Goal: Check status: Check status

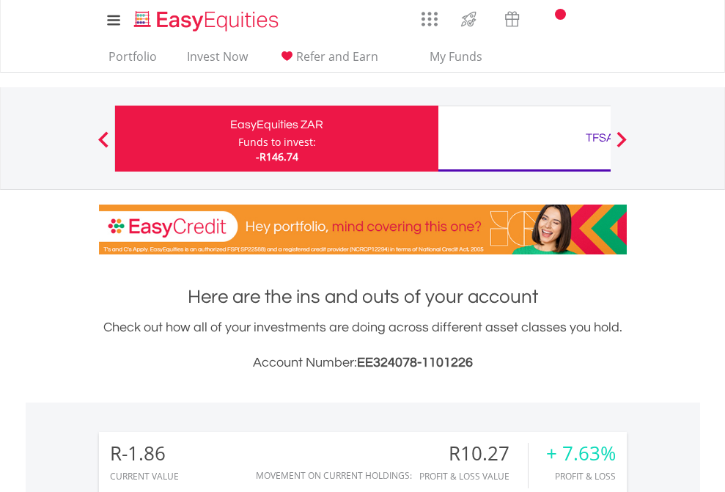
scroll to position [141, 230]
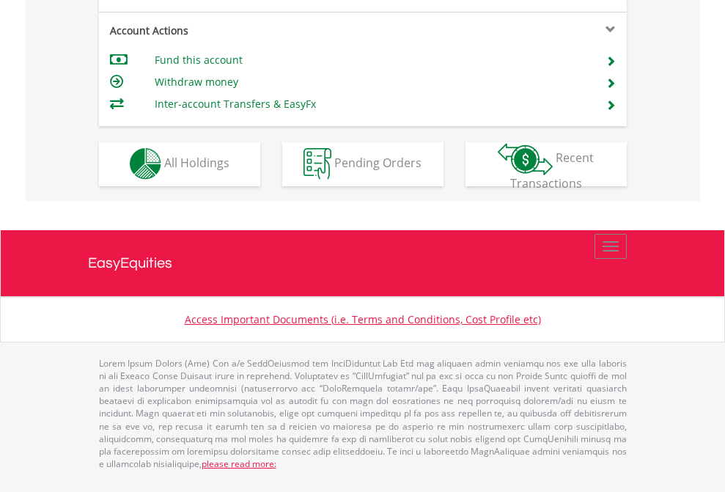
scroll to position [1371, 0]
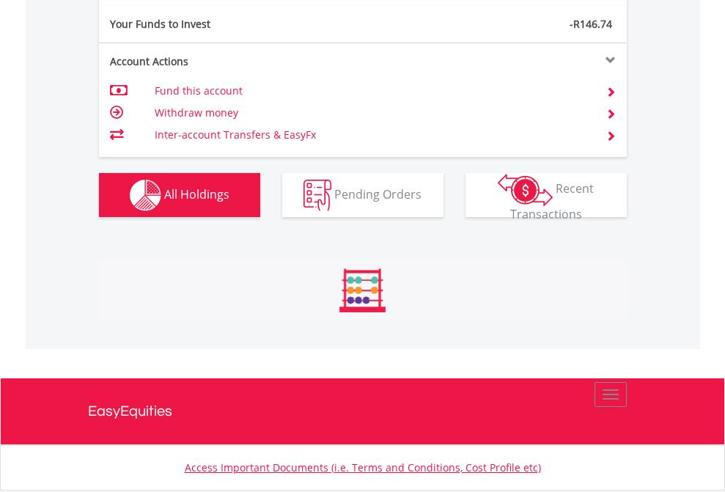
scroll to position [141, 230]
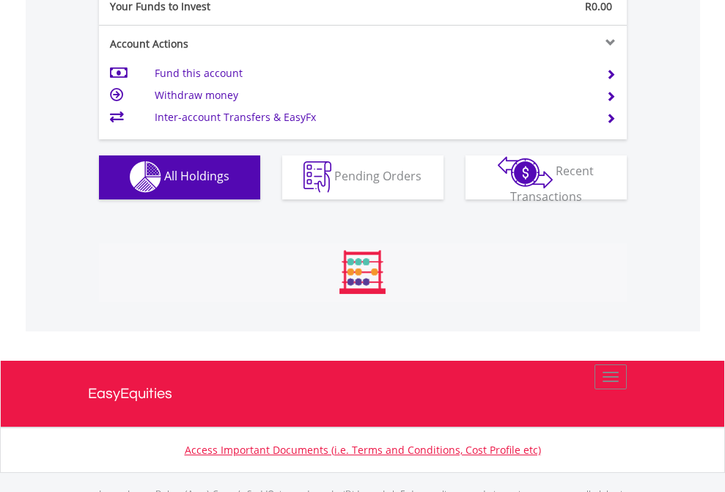
scroll to position [1452, 0]
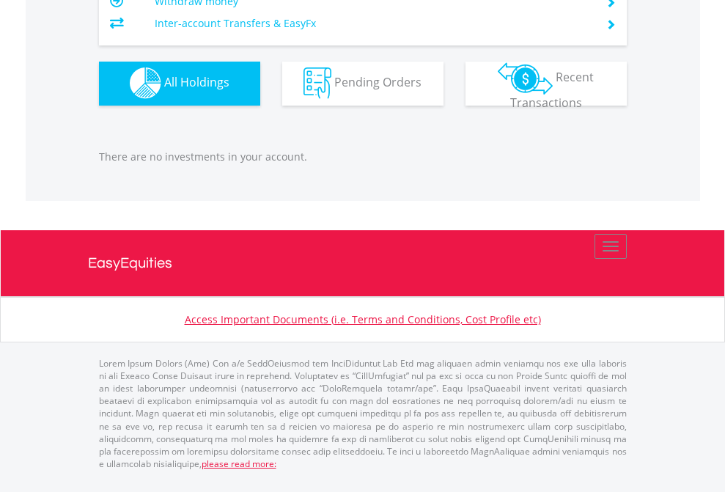
scroll to position [1452, 0]
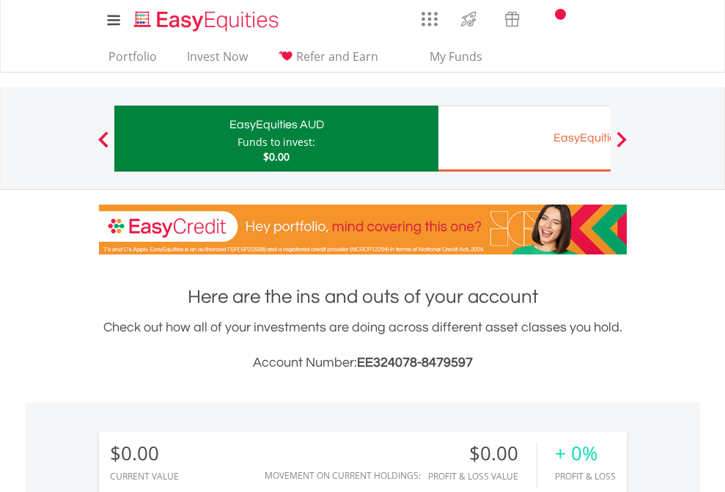
scroll to position [1090, 0]
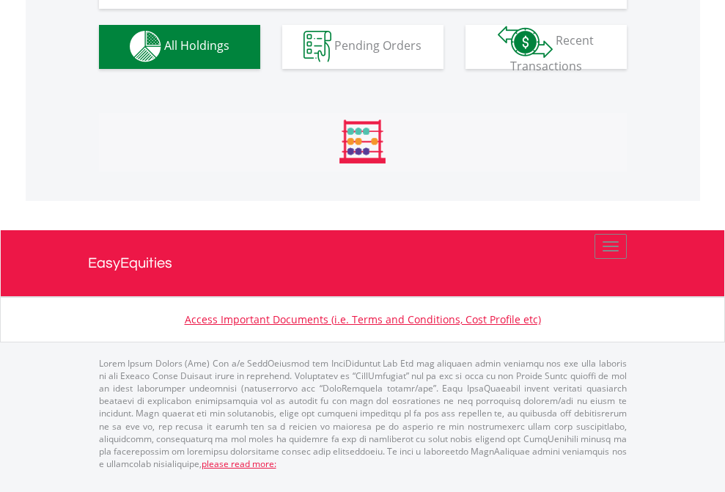
scroll to position [1452, 0]
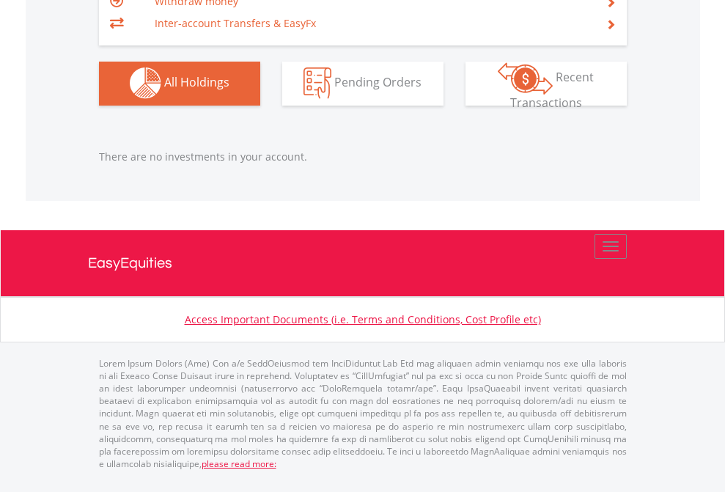
scroll to position [141, 230]
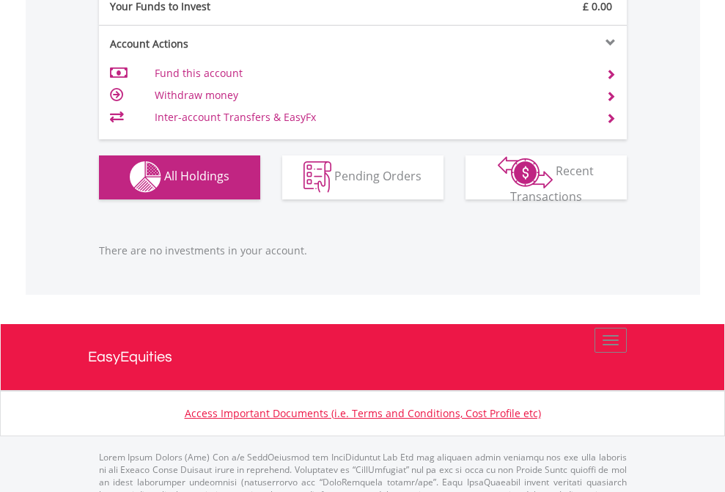
scroll to position [1452, 0]
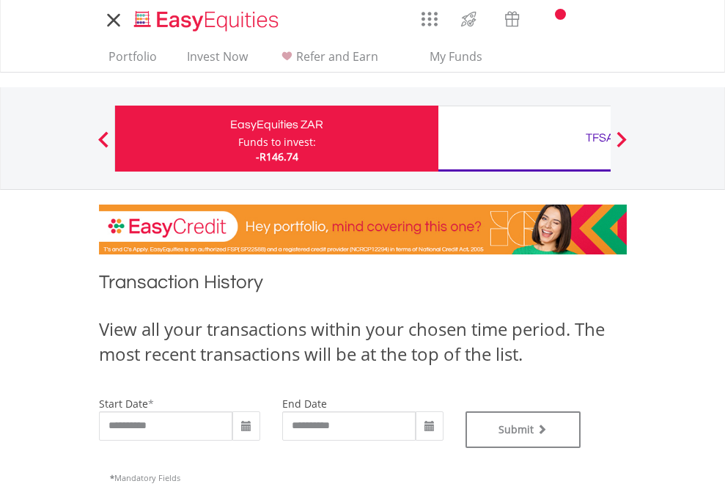
type input "**********"
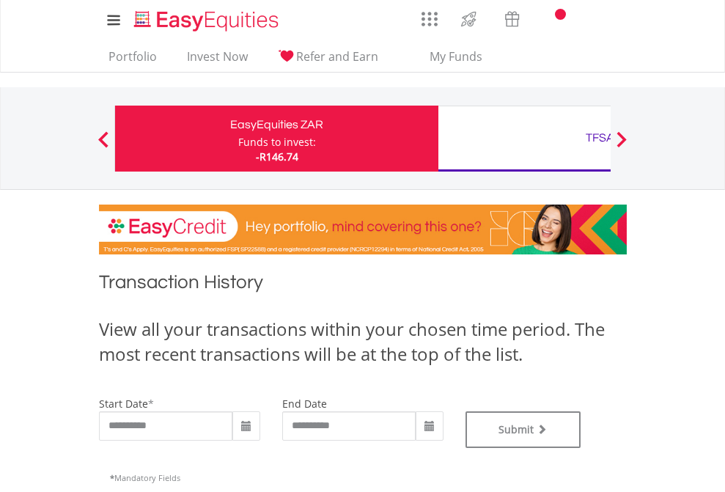
click at [524, 139] on div "TFSA" at bounding box center [600, 138] width 306 height 21
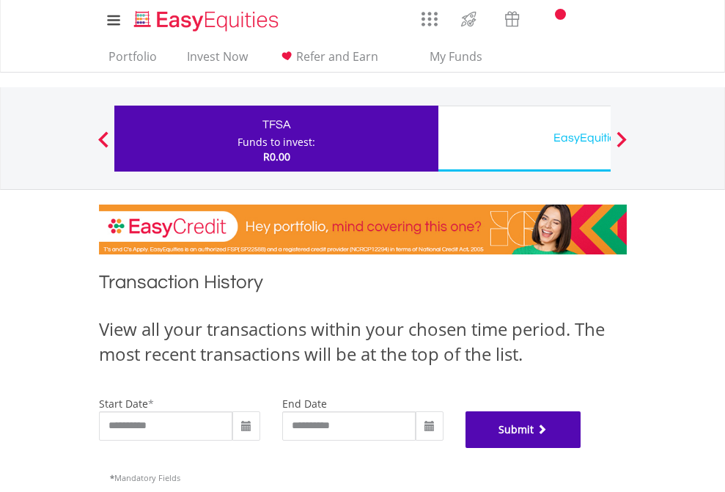
click at [581, 448] on button "Submit" at bounding box center [524, 429] width 116 height 37
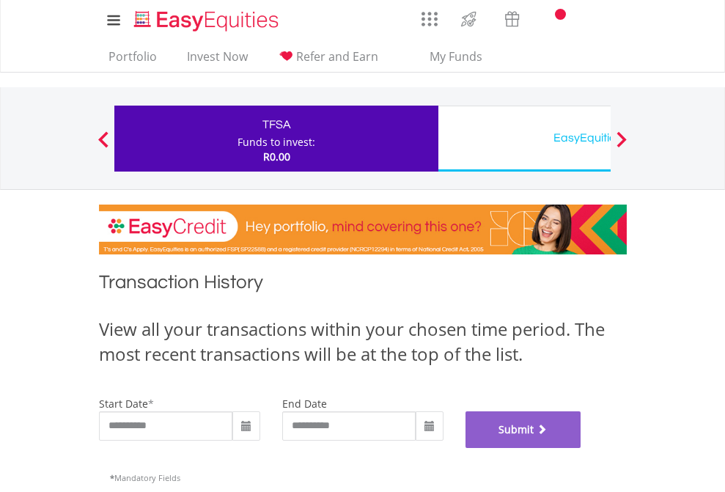
scroll to position [595, 0]
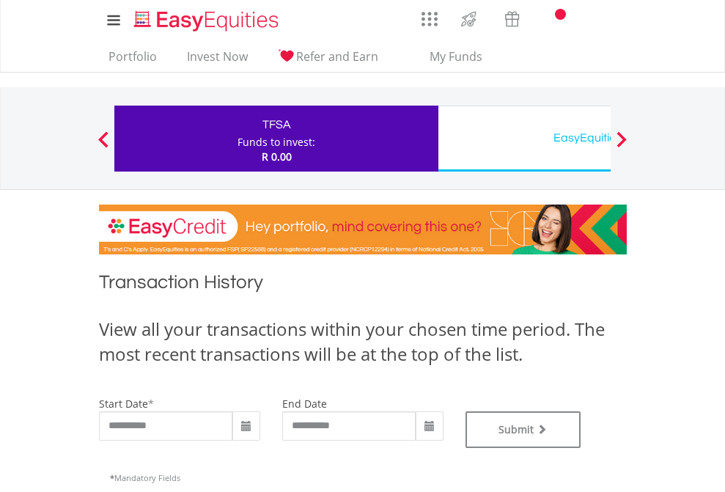
click at [524, 139] on div "EasyEquities USD" at bounding box center [600, 138] width 306 height 21
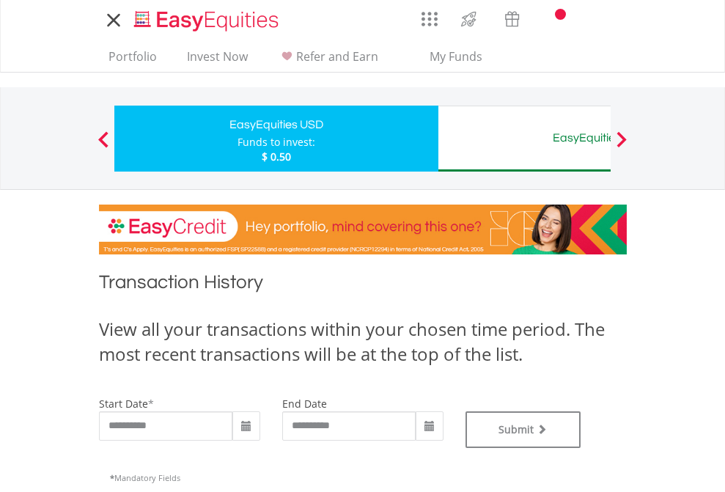
type input "**********"
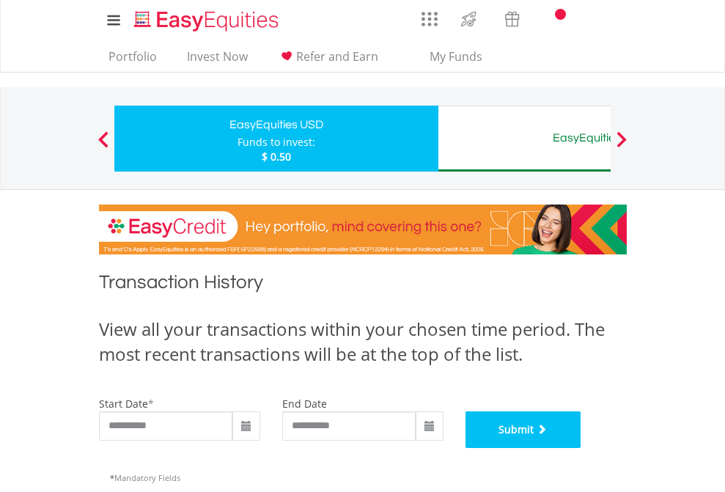
click at [581, 448] on button "Submit" at bounding box center [524, 429] width 116 height 37
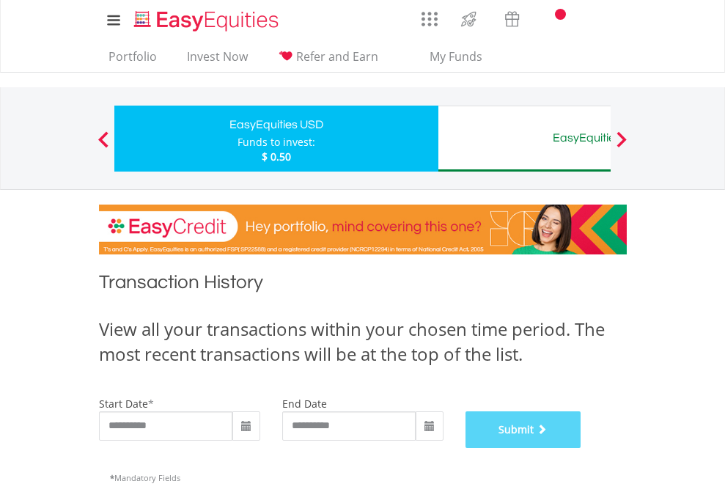
scroll to position [595, 0]
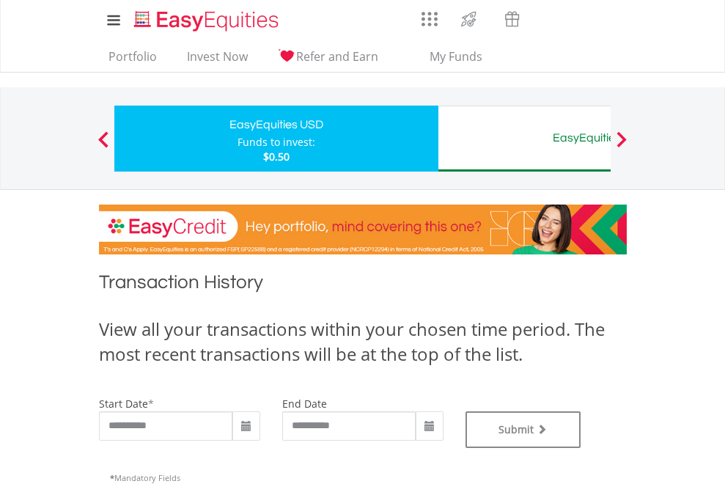
click at [524, 139] on div "EasyEquities AUD" at bounding box center [600, 138] width 306 height 21
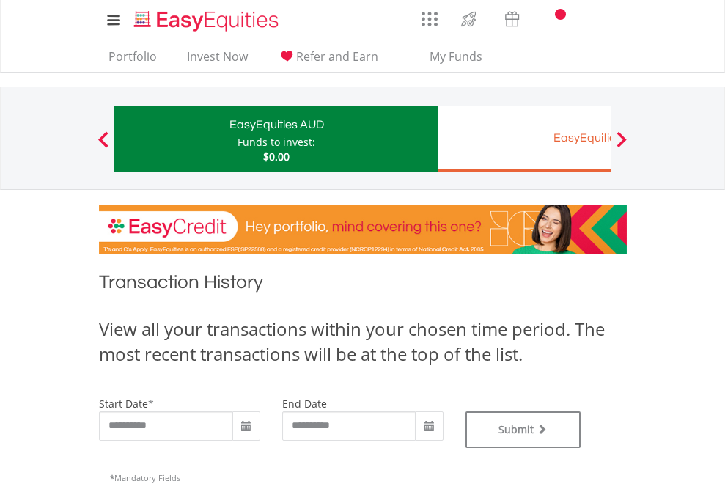
type input "**********"
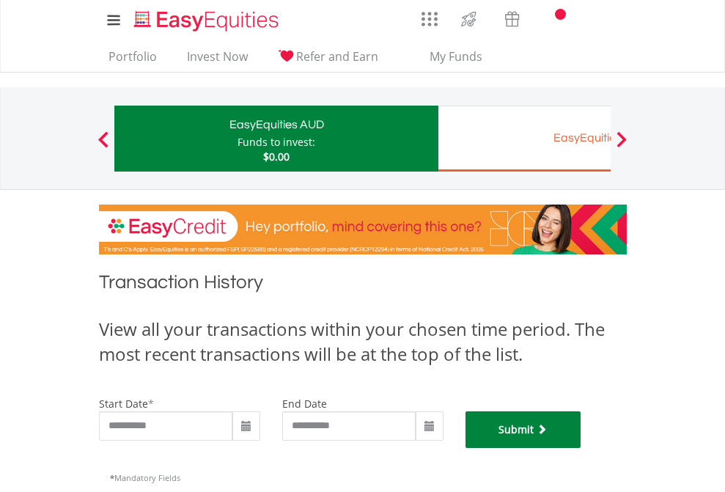
click at [581, 448] on button "Submit" at bounding box center [524, 429] width 116 height 37
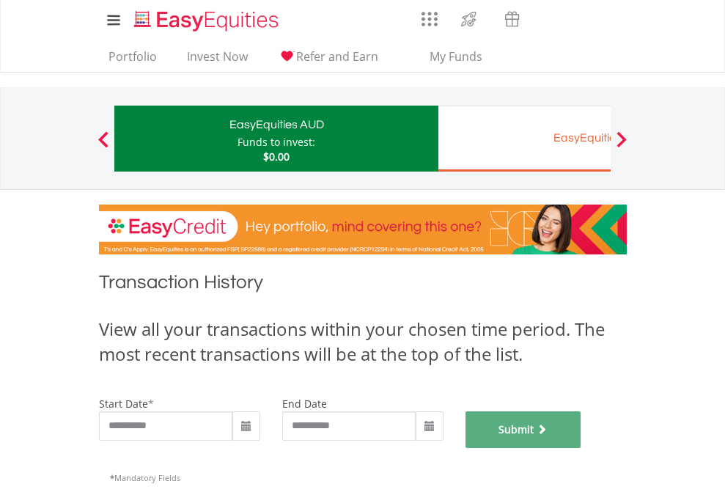
scroll to position [595, 0]
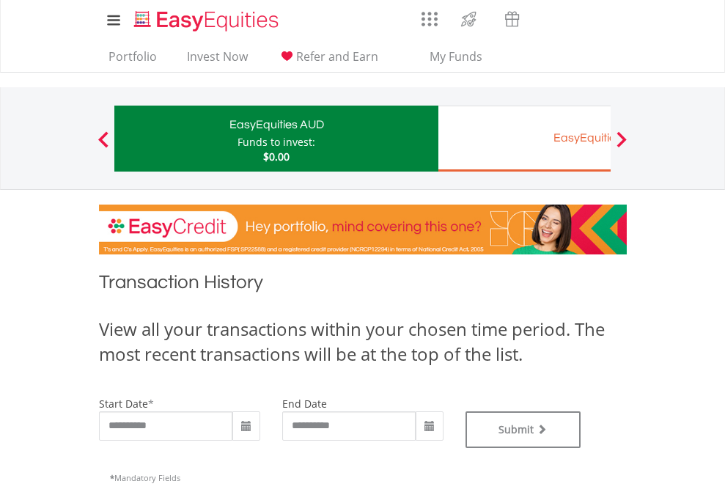
click at [524, 139] on div "EasyEquities EUR" at bounding box center [600, 138] width 306 height 21
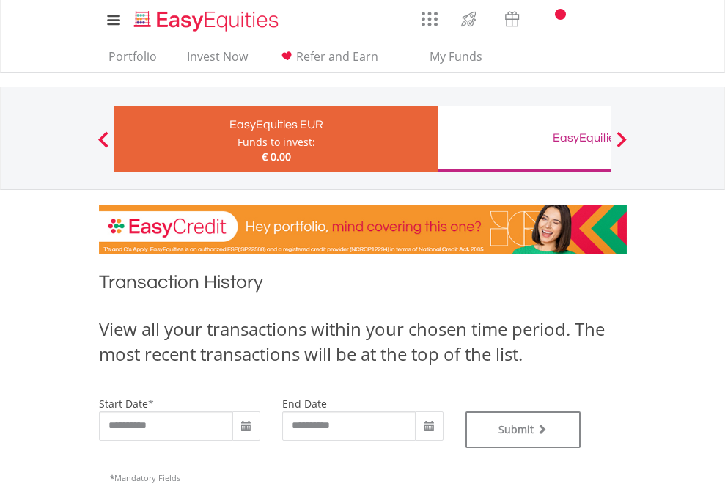
type input "**********"
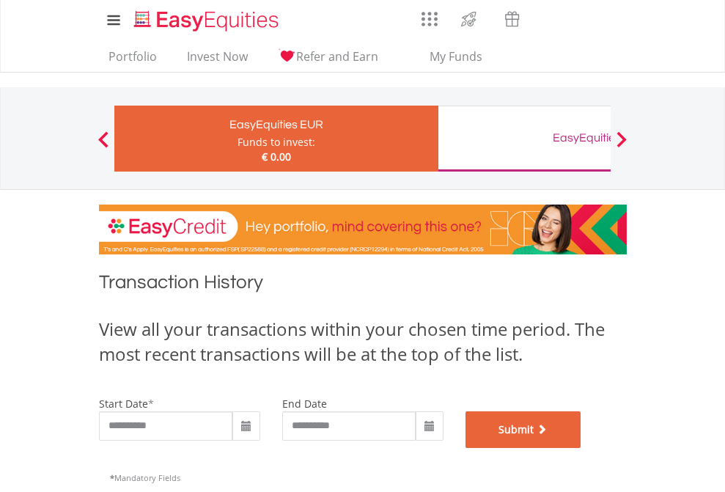
click at [581, 448] on button "Submit" at bounding box center [524, 429] width 116 height 37
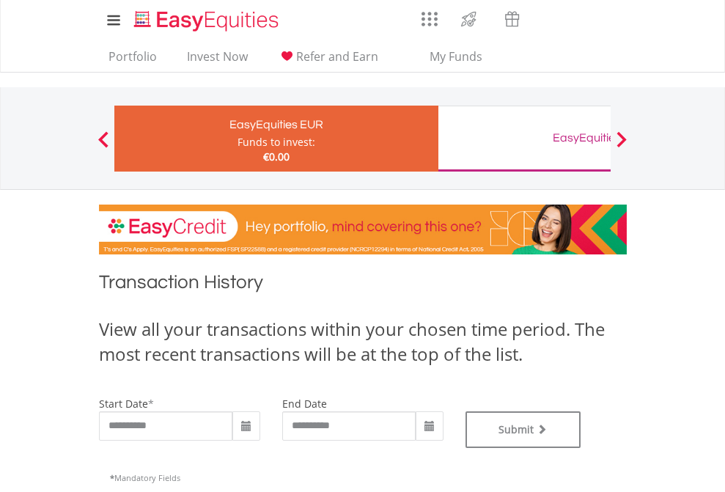
click at [524, 139] on div "EasyEquities GBP" at bounding box center [600, 138] width 306 height 21
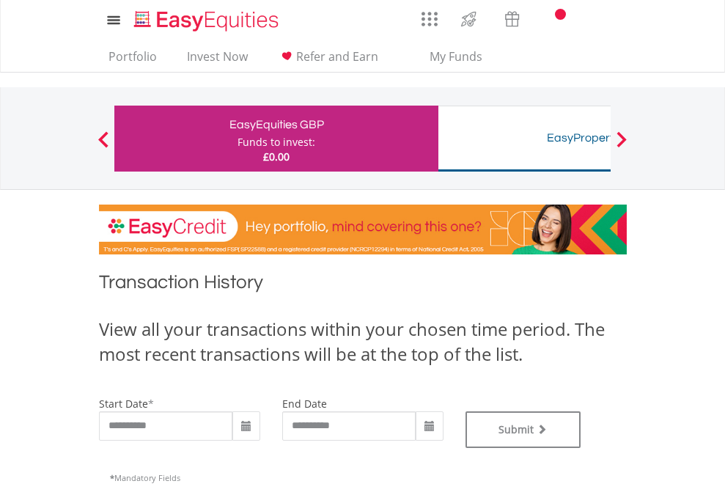
type input "**********"
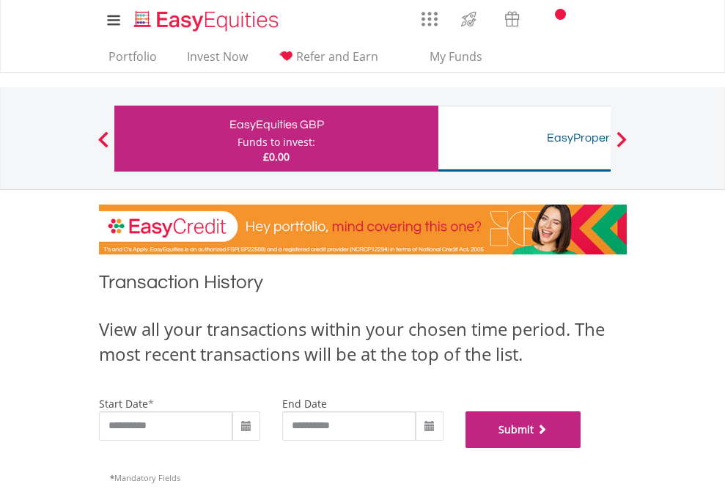
click at [581, 448] on button "Submit" at bounding box center [524, 429] width 116 height 37
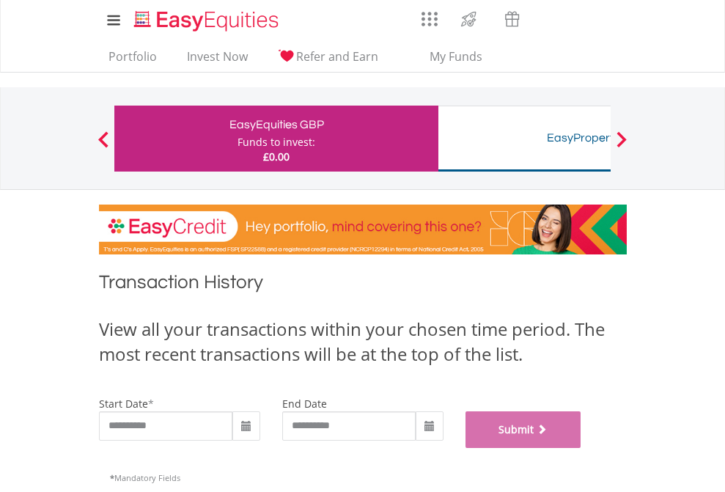
scroll to position [595, 0]
